Goal: Task Accomplishment & Management: Manage account settings

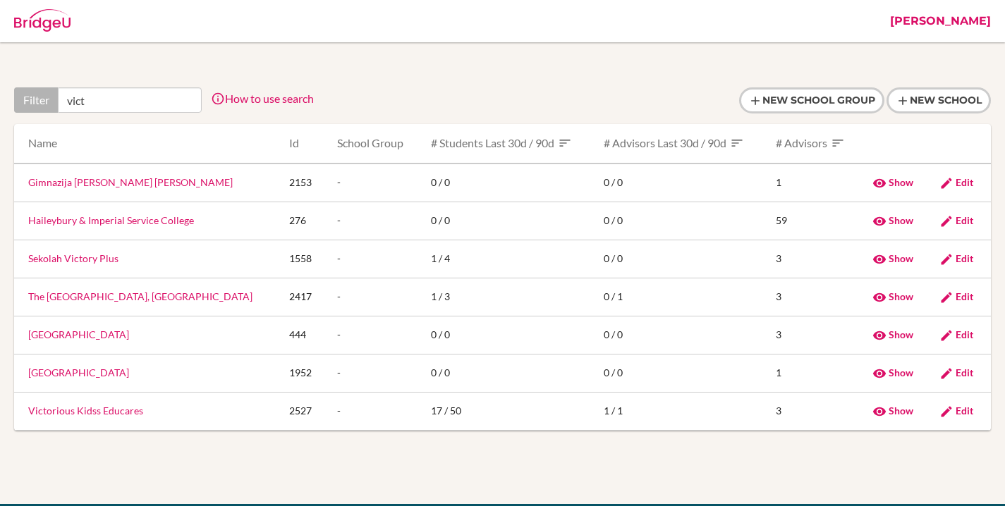
type input "vict"
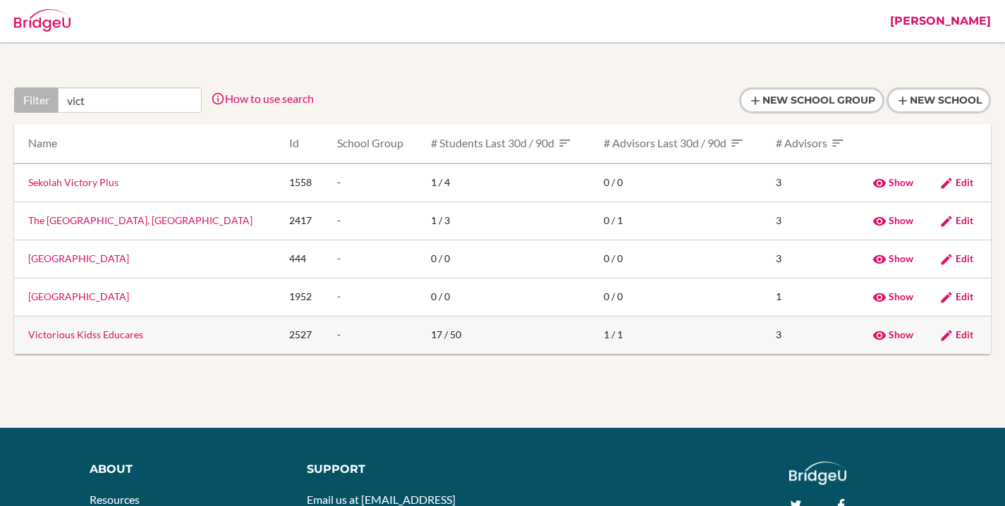
click at [956, 334] on span "Edit" at bounding box center [965, 335] width 18 height 12
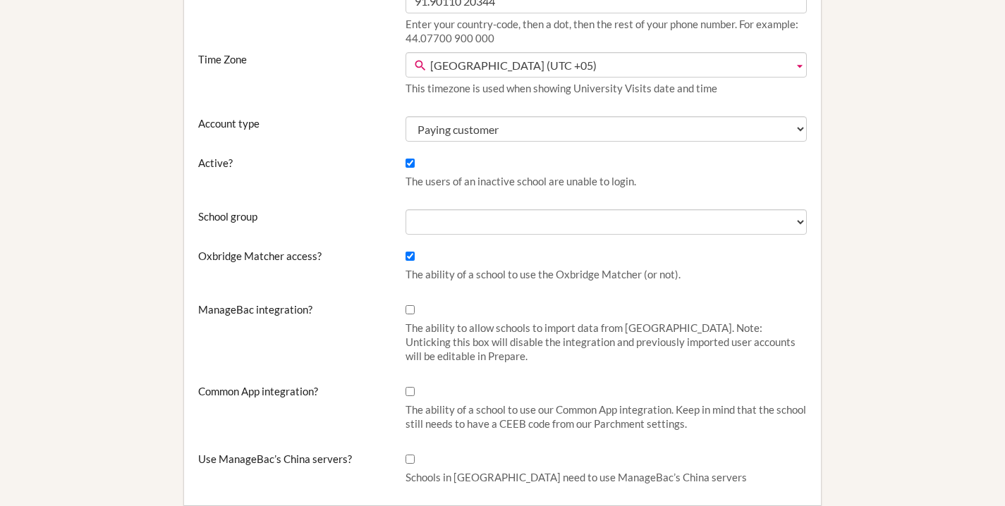
scroll to position [441, 0]
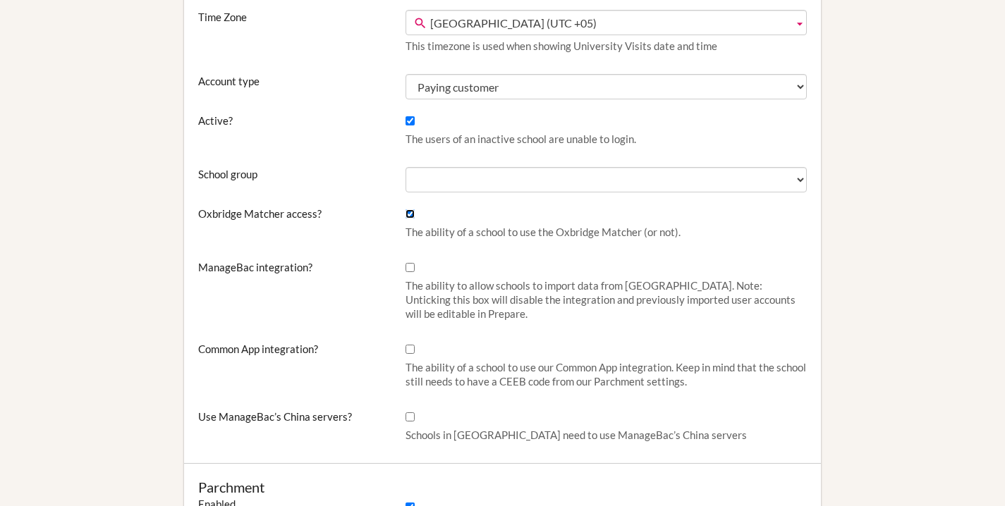
click at [408, 215] on input "Oxbridge Matcher access?" at bounding box center [409, 213] width 9 height 9
checkbox input "false"
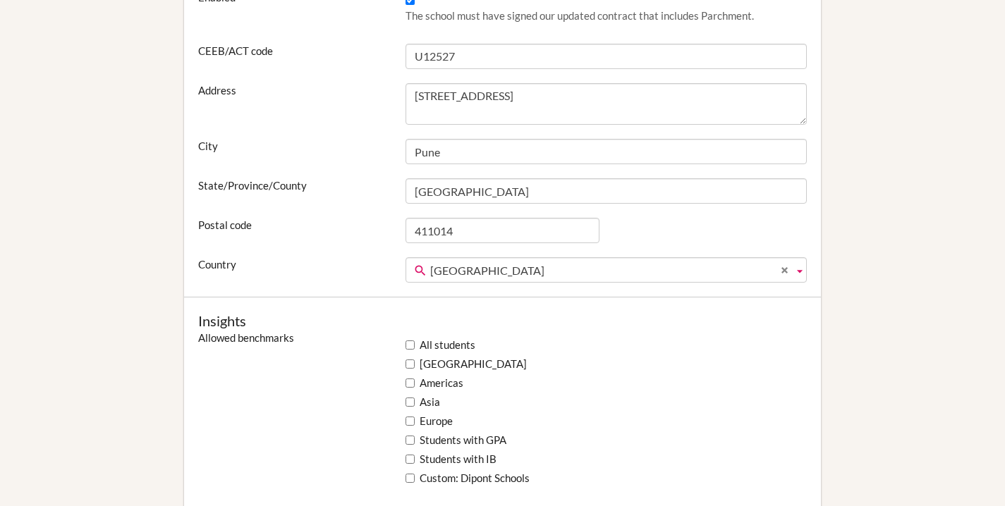
scroll to position [916, 0]
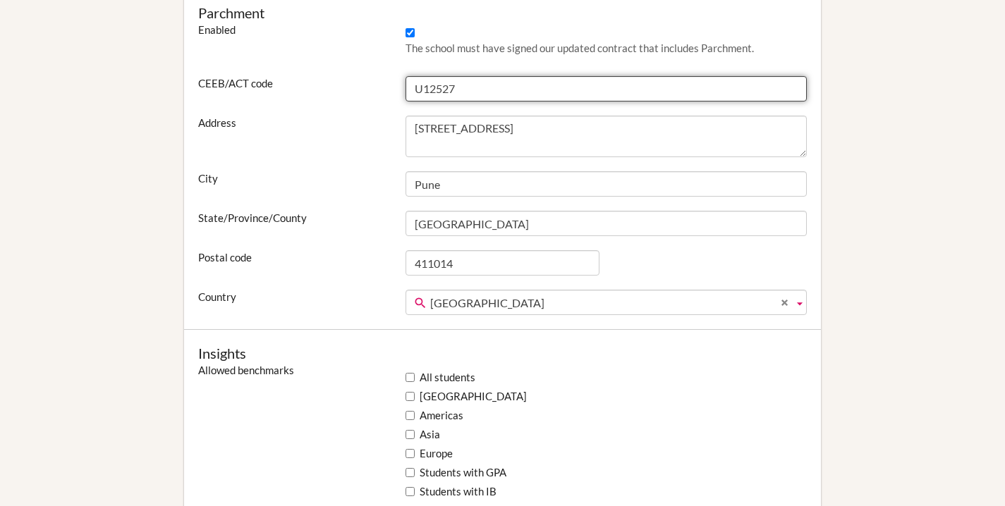
click at [454, 85] on input "U12527" at bounding box center [605, 88] width 401 height 25
paste input "671235"
type input "671235"
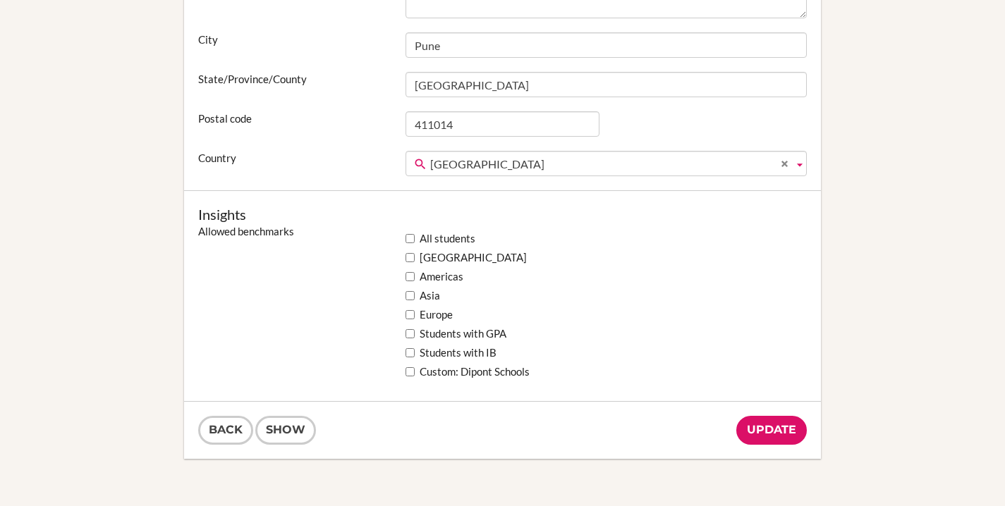
scroll to position [1245, 0]
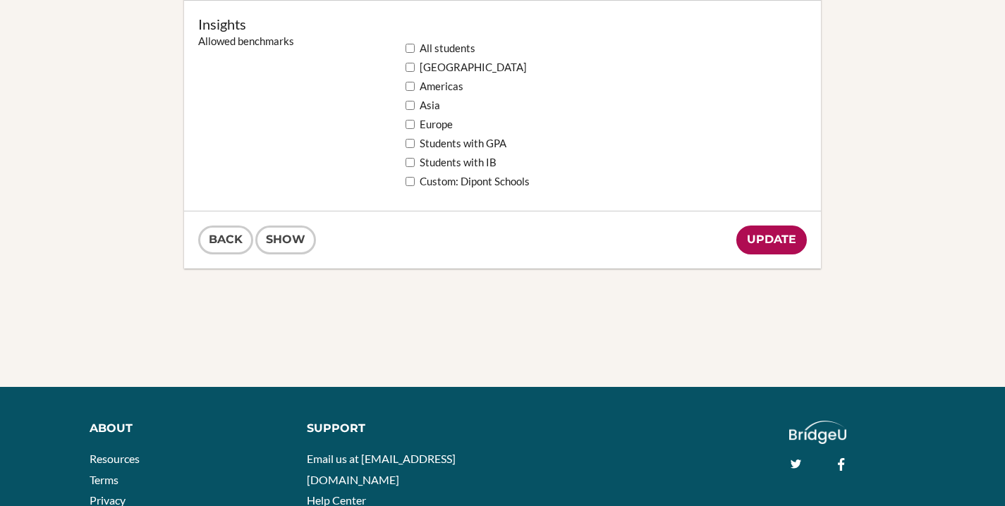
click at [761, 241] on input "Update" at bounding box center [771, 240] width 71 height 29
